Goal: Check status: Check status

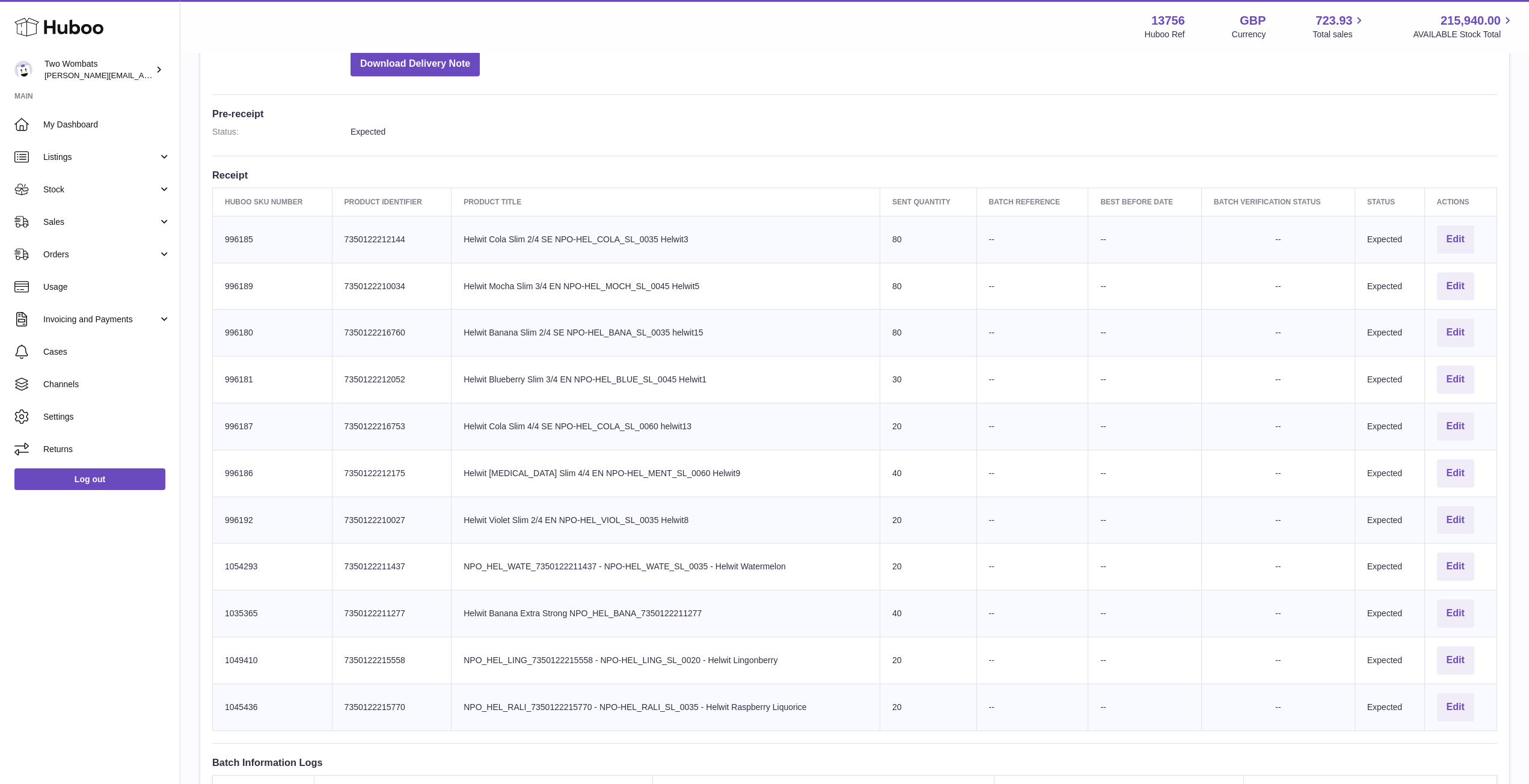
scroll to position [280, 0]
click at [161, 194] on link "Stock" at bounding box center [90, 189] width 180 height 32
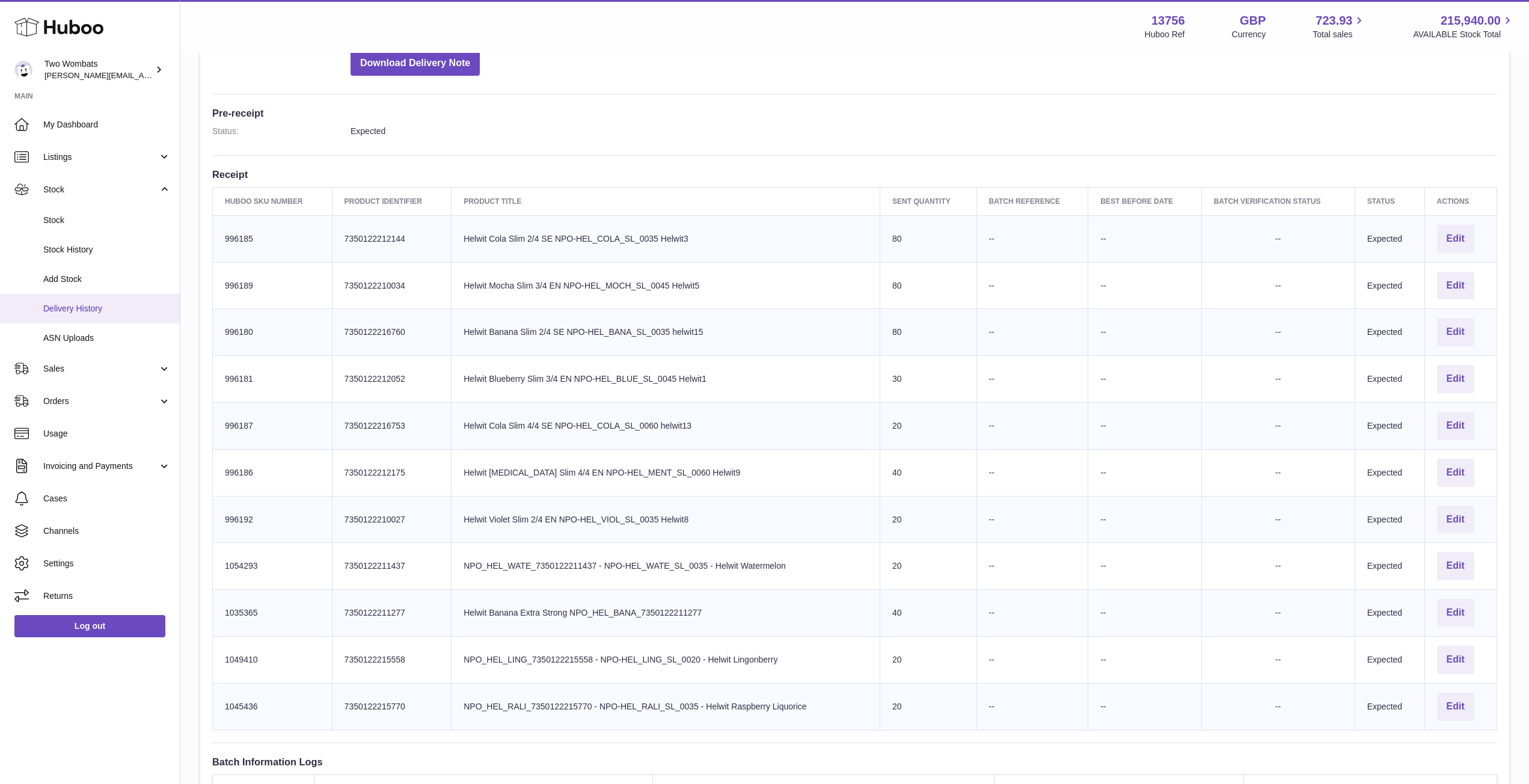
click at [124, 305] on span "Delivery History" at bounding box center [107, 309] width 128 height 11
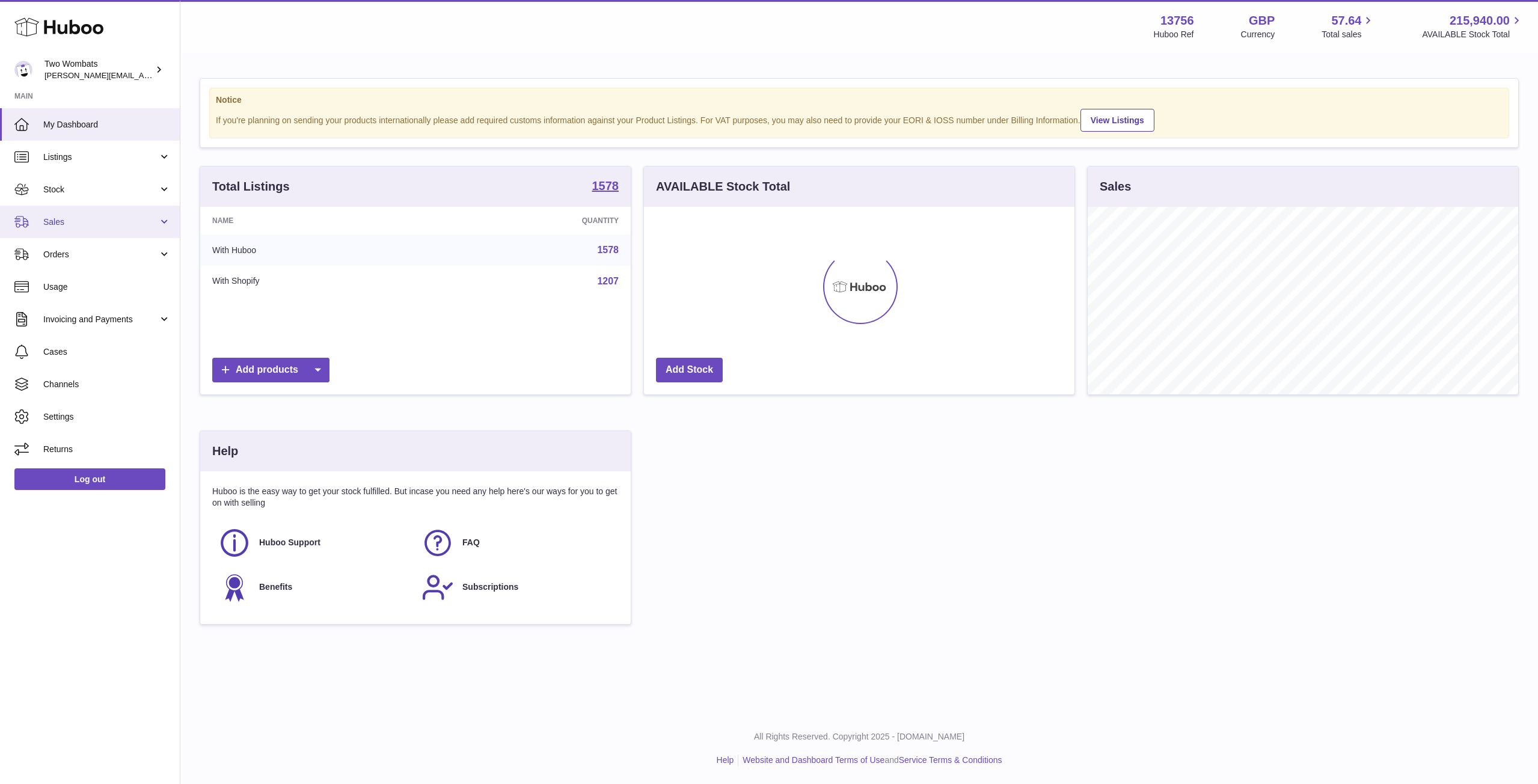
scroll to position [188, 430]
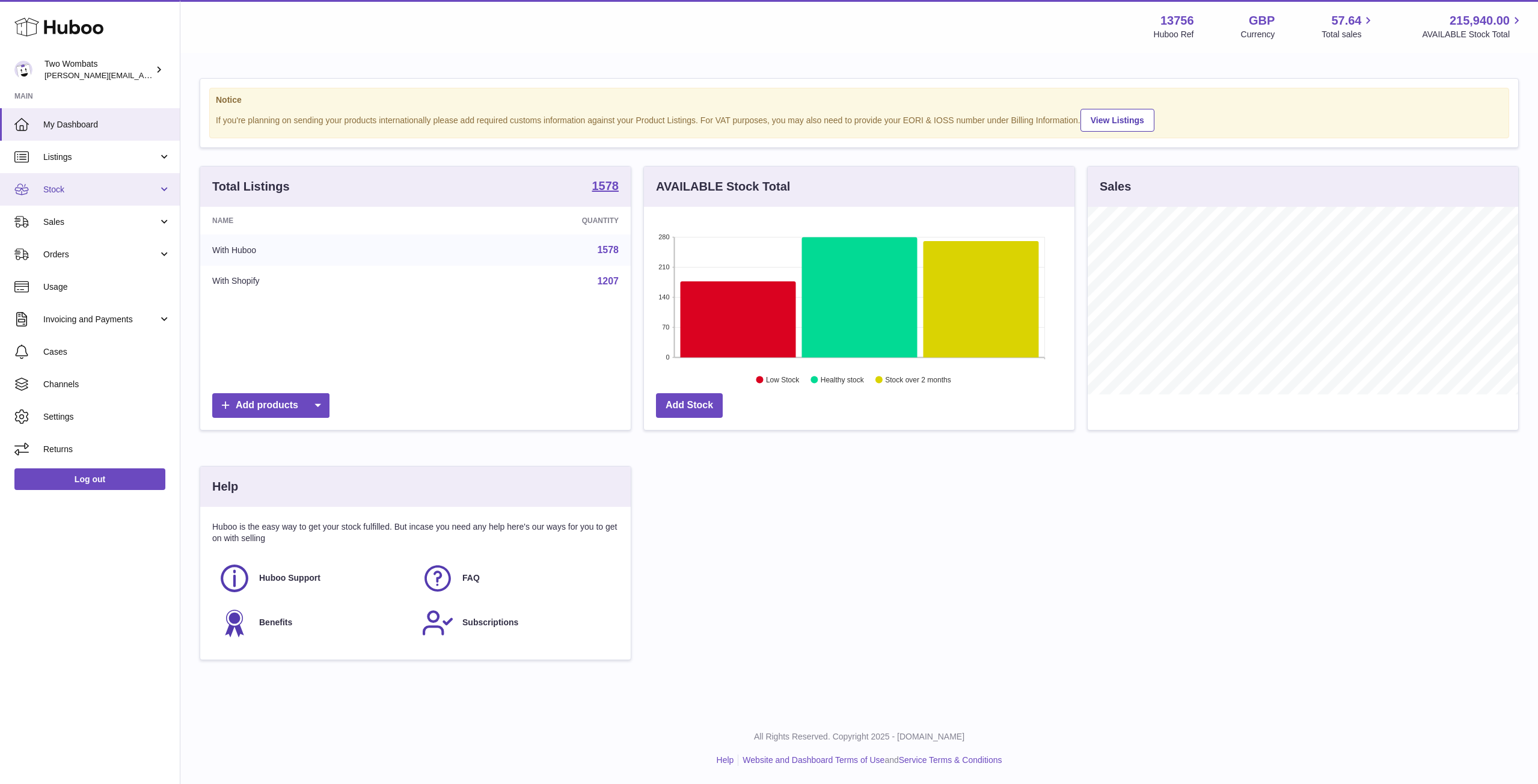
click at [157, 189] on span "Stock" at bounding box center [101, 189] width 115 height 11
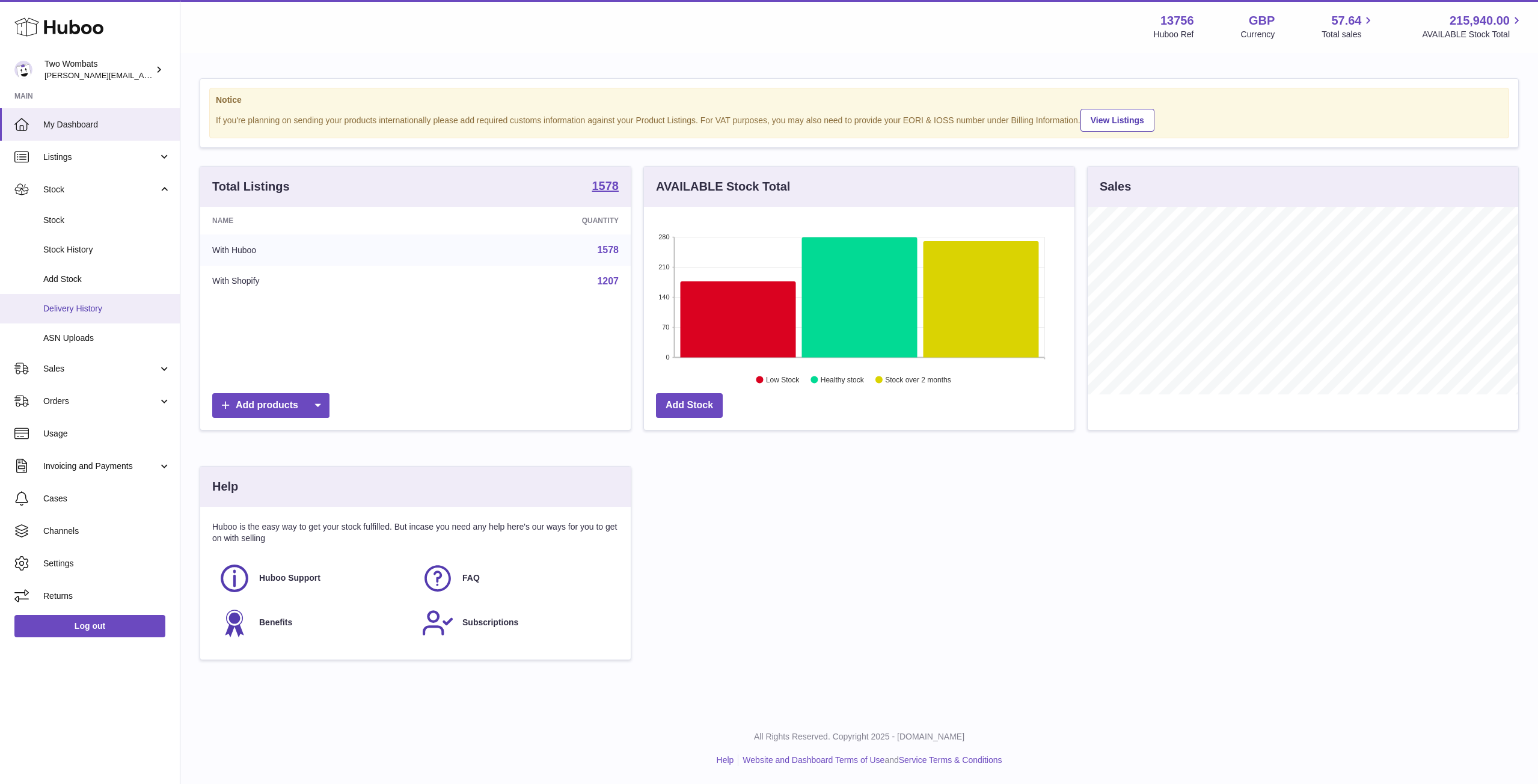
click at [134, 312] on span "Delivery History" at bounding box center [107, 309] width 128 height 11
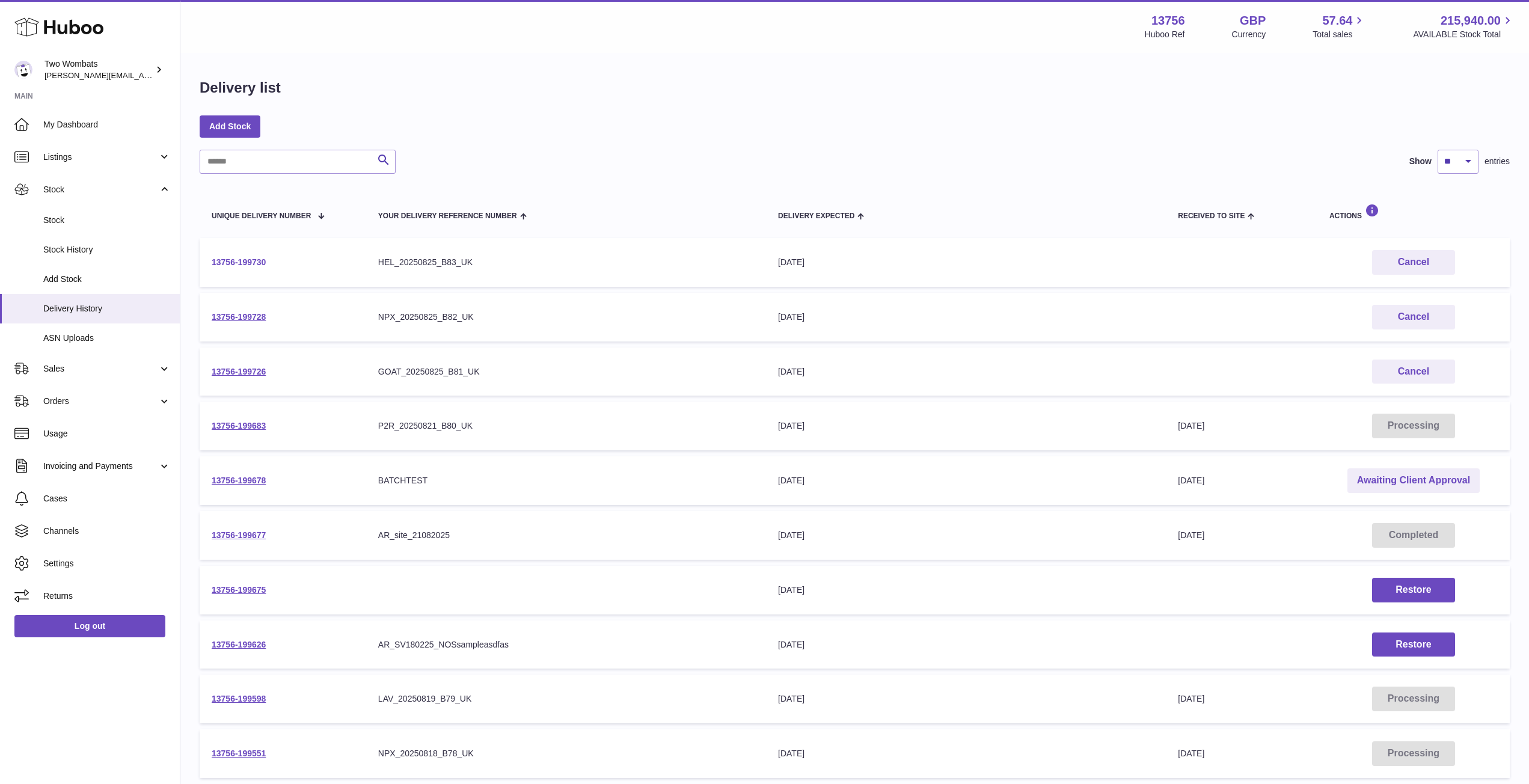
click at [252, 257] on link "13756-199730" at bounding box center [238, 262] width 54 height 9
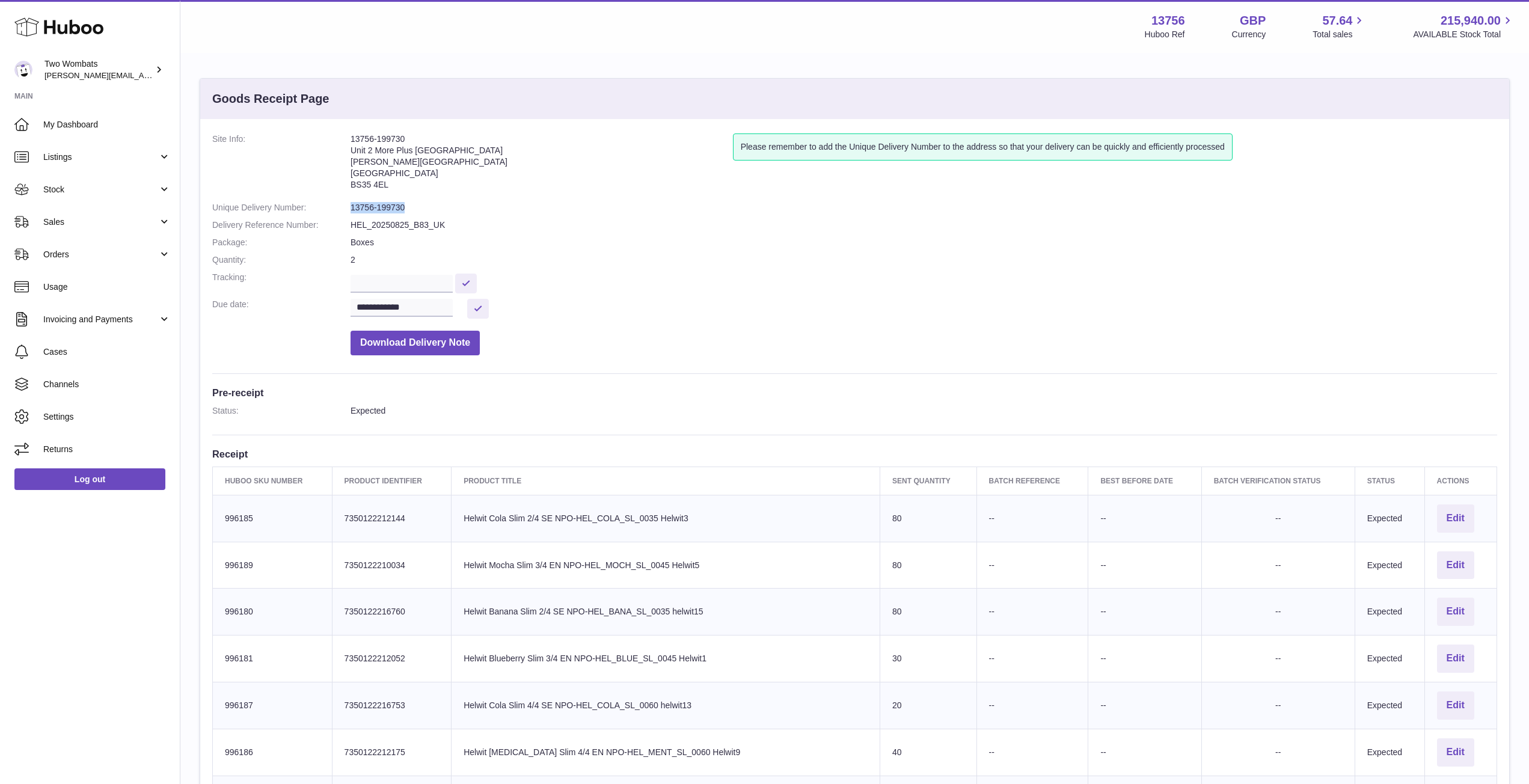
drag, startPoint x: 406, startPoint y: 207, endPoint x: 351, endPoint y: 202, distance: 55.2
click at [351, 202] on dd "13756-199730" at bounding box center [924, 207] width 1147 height 11
copy dd "13756-199730"
